Goal: Ask a question

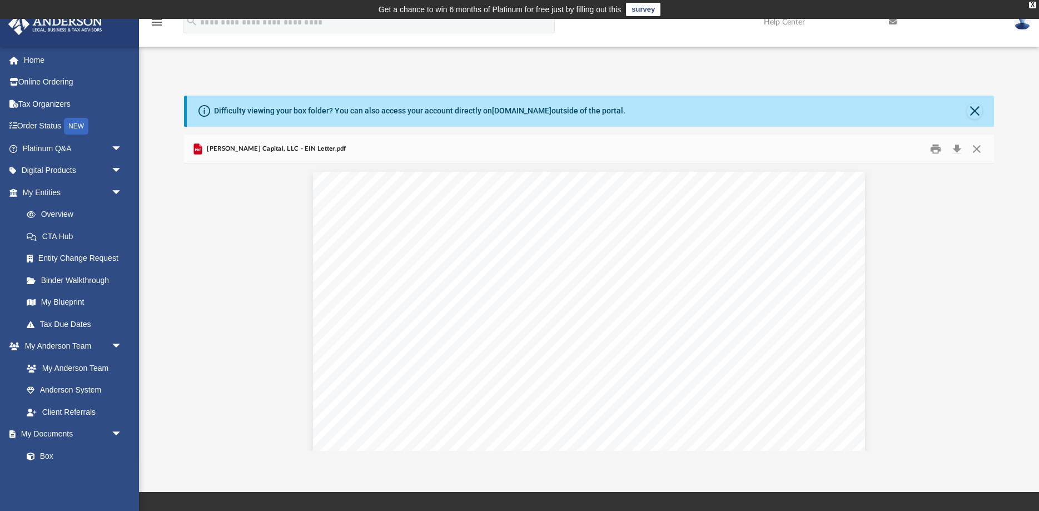
scroll to position [252, 810]
click at [120, 150] on span "arrow_drop_down" at bounding box center [122, 148] width 22 height 23
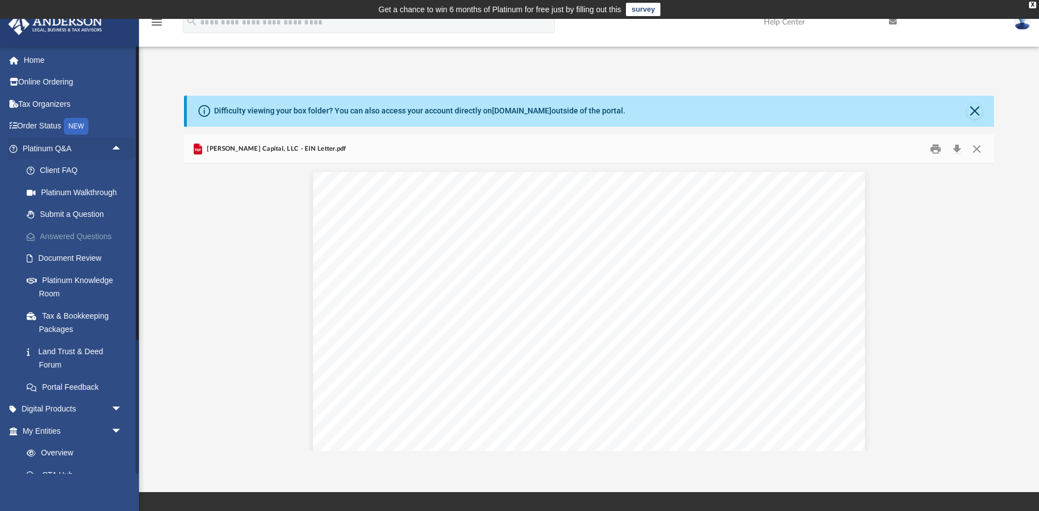
click at [92, 233] on link "Answered Questions" at bounding box center [77, 236] width 123 height 22
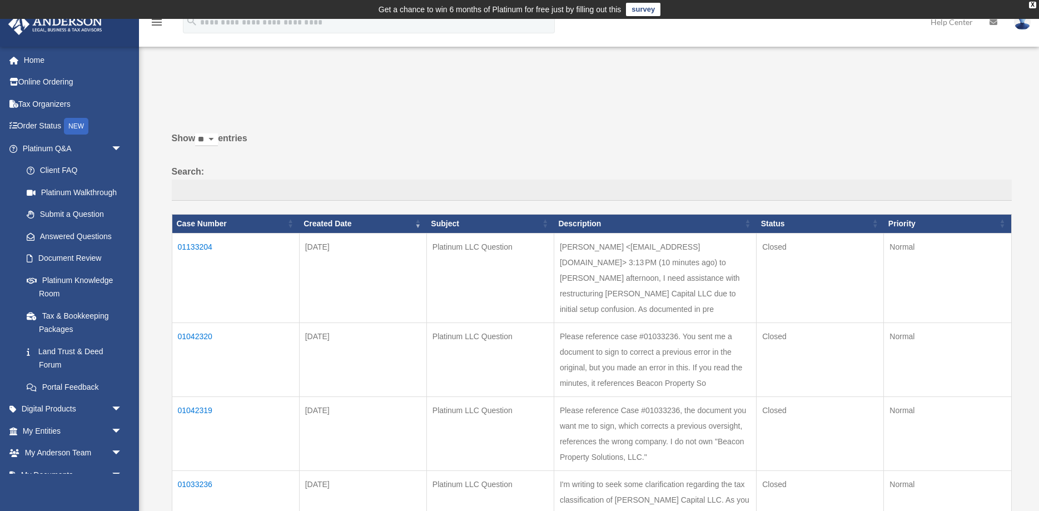
drag, startPoint x: 230, startPoint y: 247, endPoint x: 179, endPoint y: 248, distance: 51.2
click at [179, 248] on td "01133204" at bounding box center [235, 277] width 127 height 89
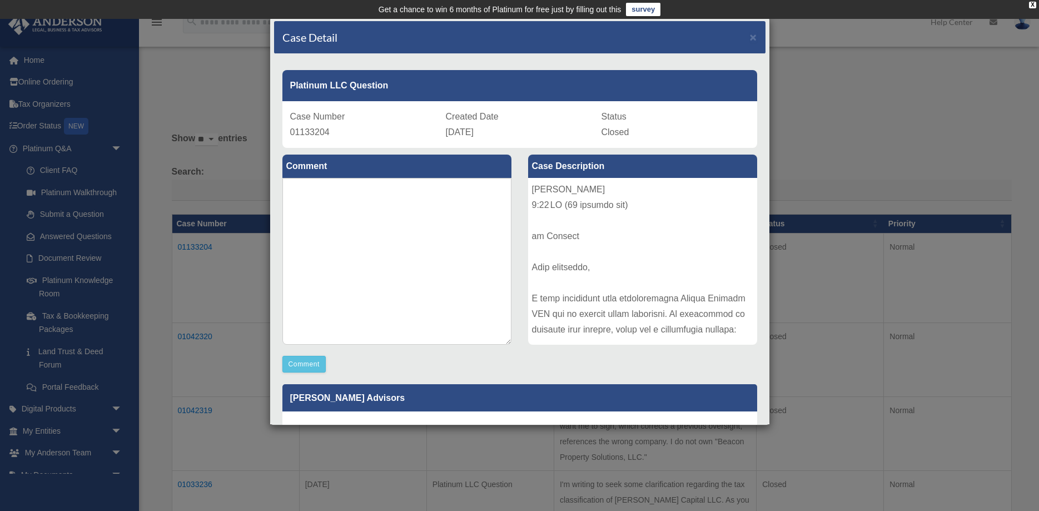
copy td "01133204"
click at [751, 37] on span "×" at bounding box center [753, 37] width 7 height 13
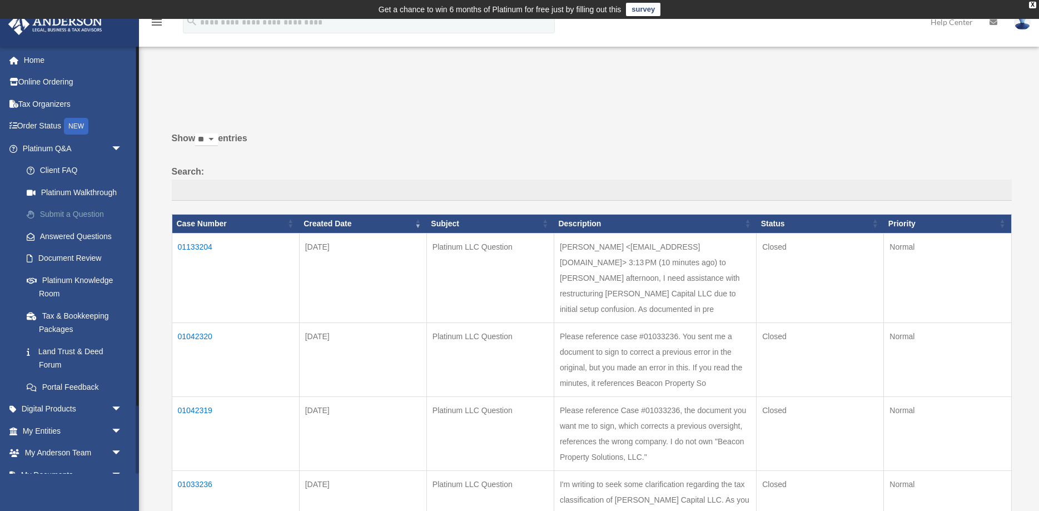
click at [94, 211] on link "Submit a Question" at bounding box center [77, 214] width 123 height 22
